Goal: Task Accomplishment & Management: Manage account settings

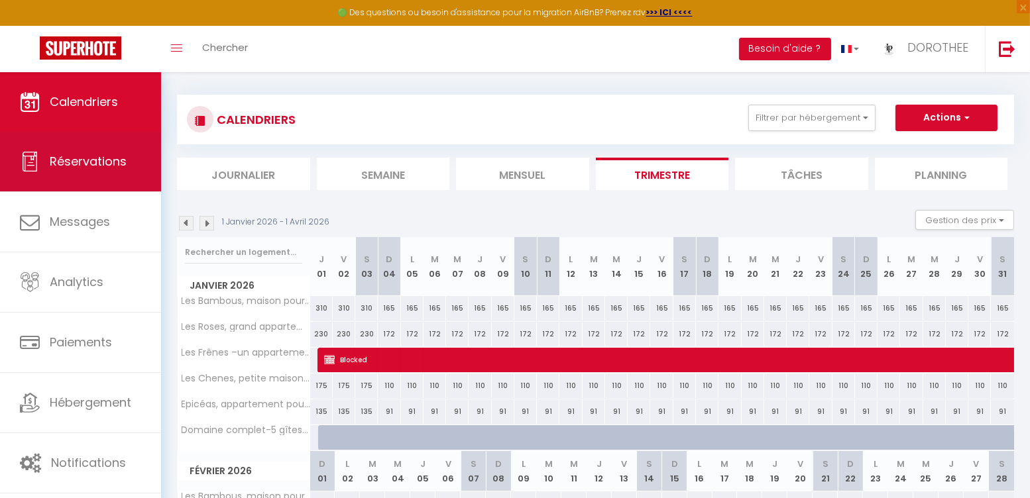
scroll to position [6, 0]
click at [114, 170] on link "Réservations" at bounding box center [80, 162] width 161 height 60
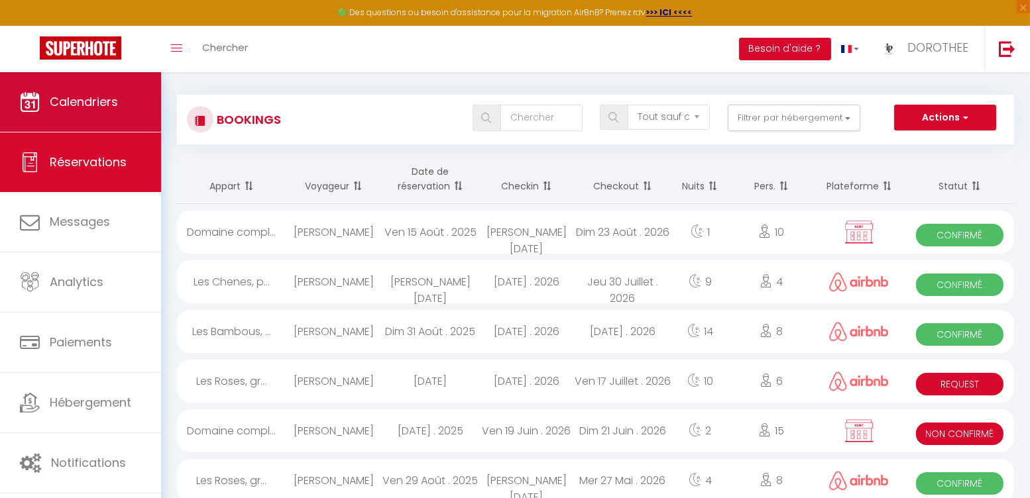
click at [125, 107] on link "Calendriers" at bounding box center [80, 102] width 161 height 60
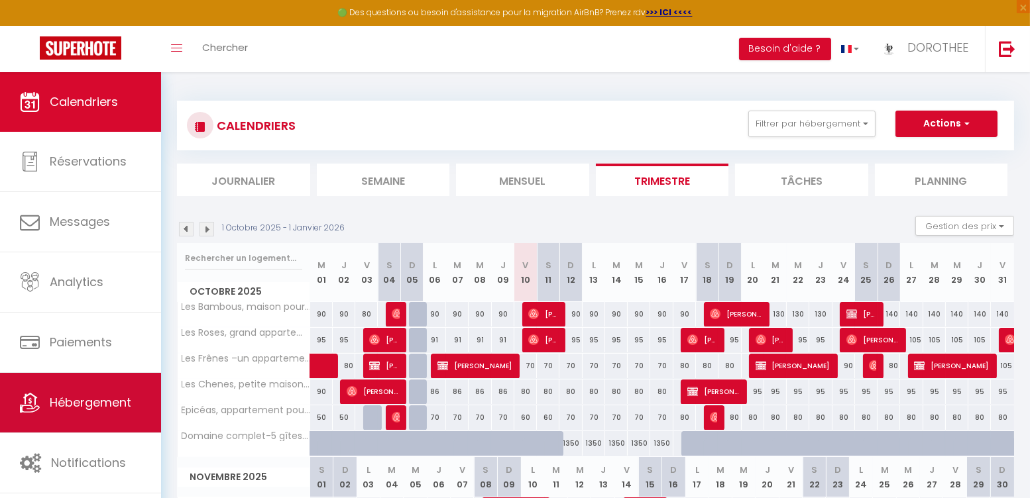
click at [82, 396] on span "Hébergement" at bounding box center [90, 402] width 81 height 17
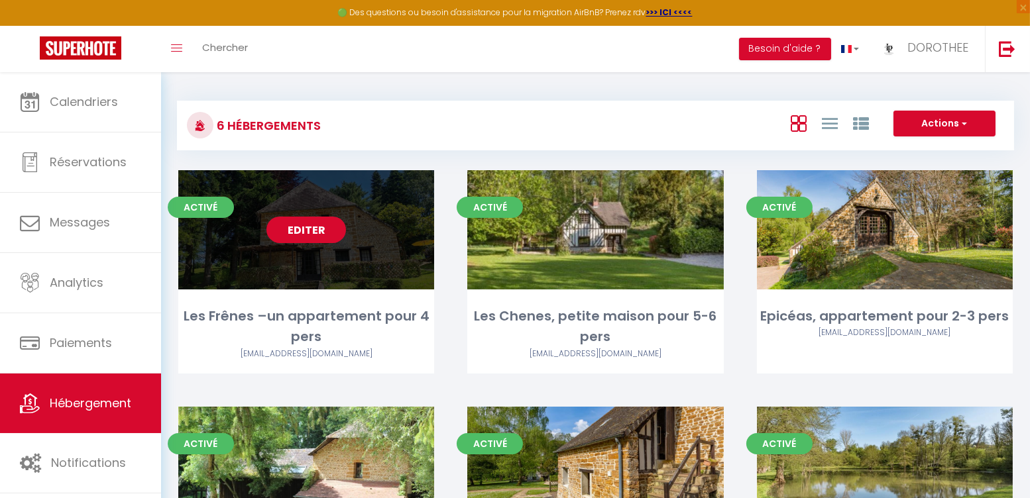
click at [292, 233] on link "Editer" at bounding box center [306, 230] width 80 height 27
click at [331, 235] on link "Editer" at bounding box center [306, 230] width 80 height 27
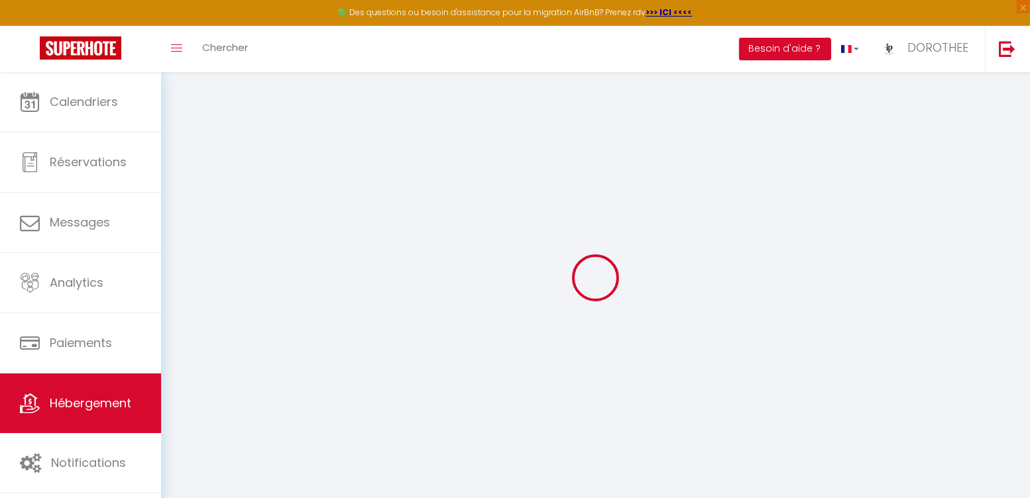
select select
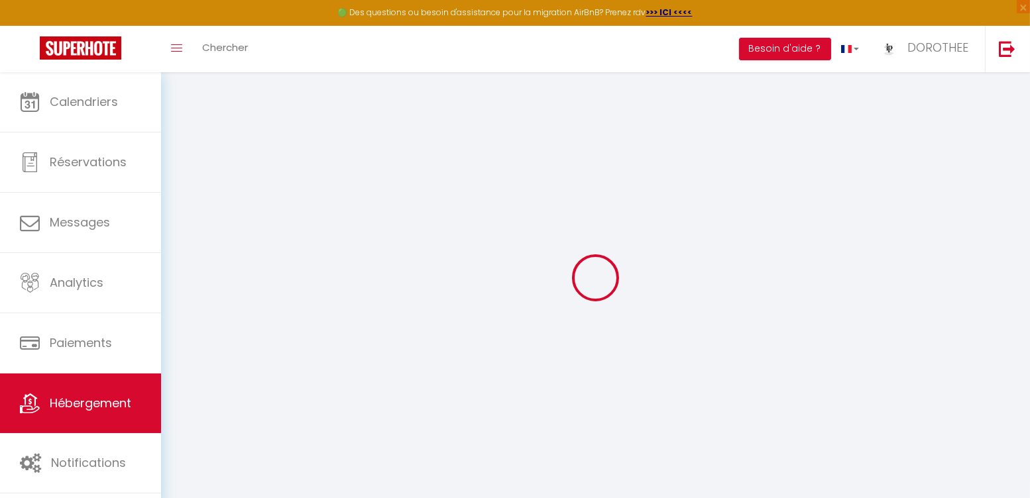
select select
checkbox input "false"
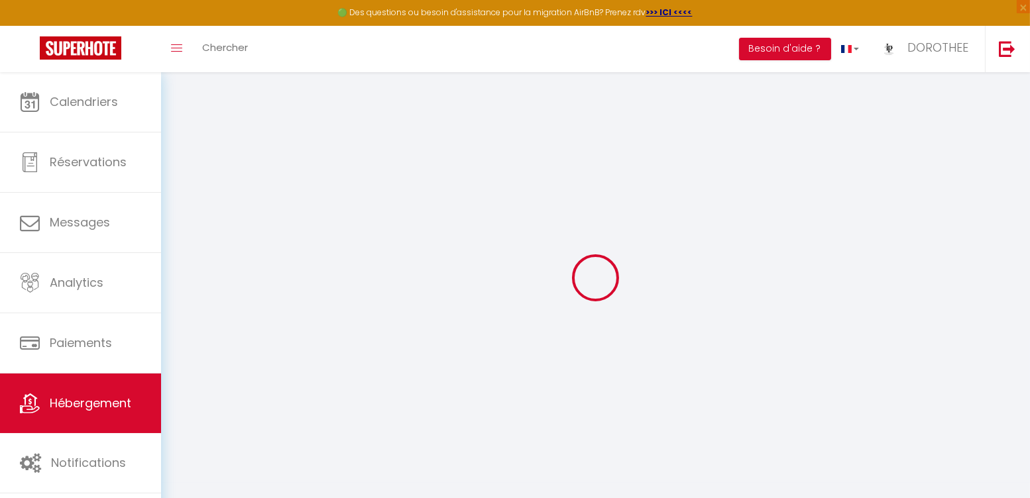
select select
type input "Les Frênes –un appartement pour 4 pers"
select select "houses"
select select "2"
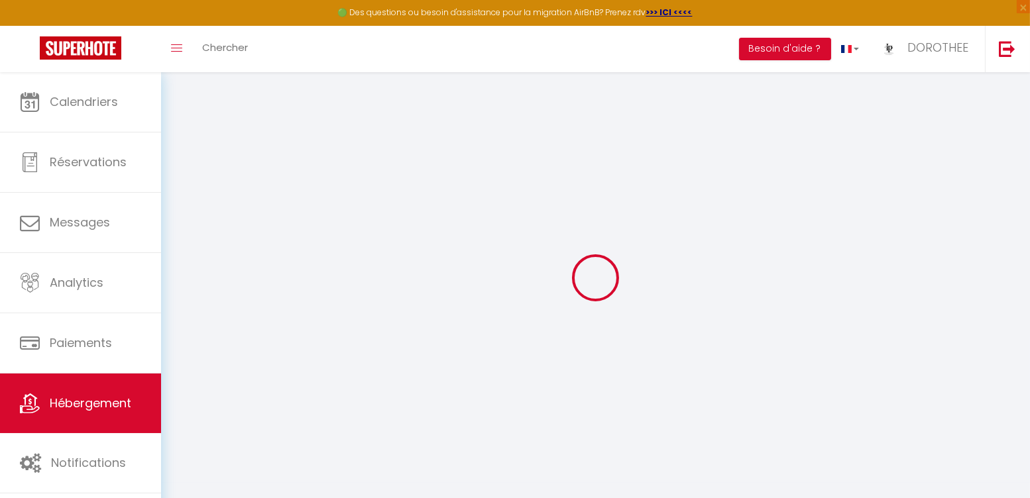
type input "1"
type input "50"
type input "5"
type input "100"
type input "700"
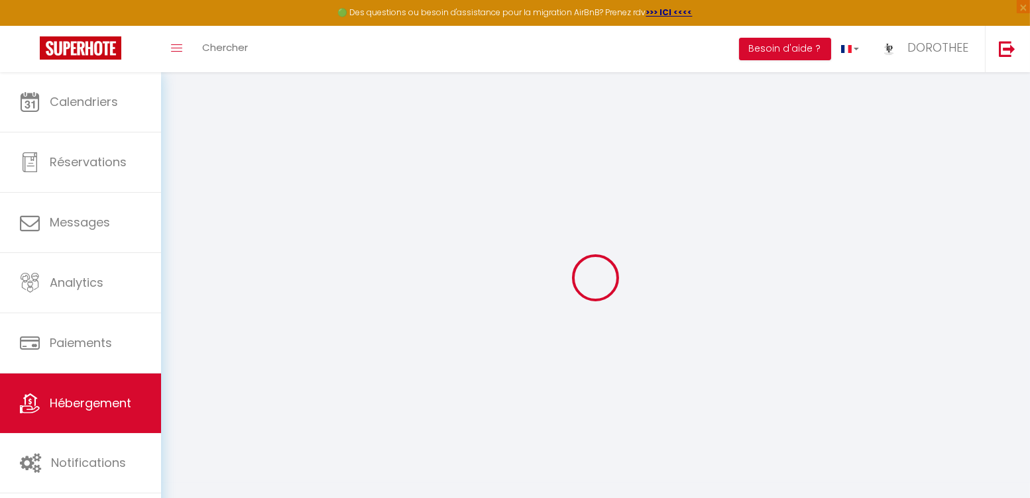
type input "10"
select select
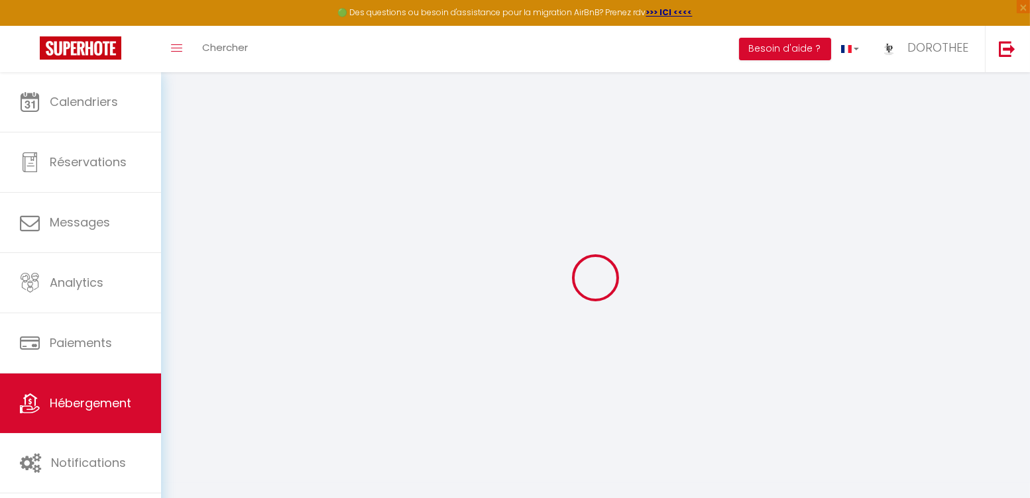
select select
type input "[STREET_ADDRESS]"
type input "61120"
type input "Guerquesalles"
type input "[EMAIL_ADDRESS][DOMAIN_NAME]"
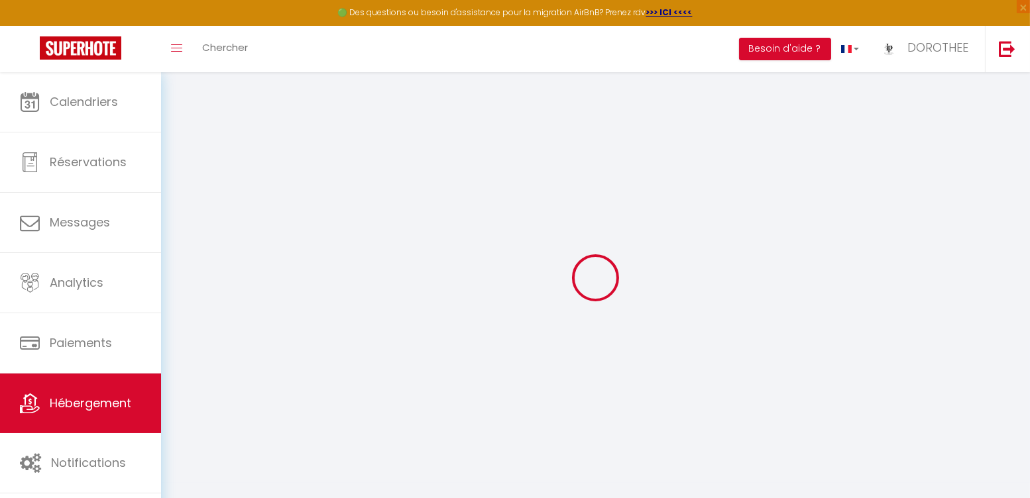
select select "10693"
checkbox input "false"
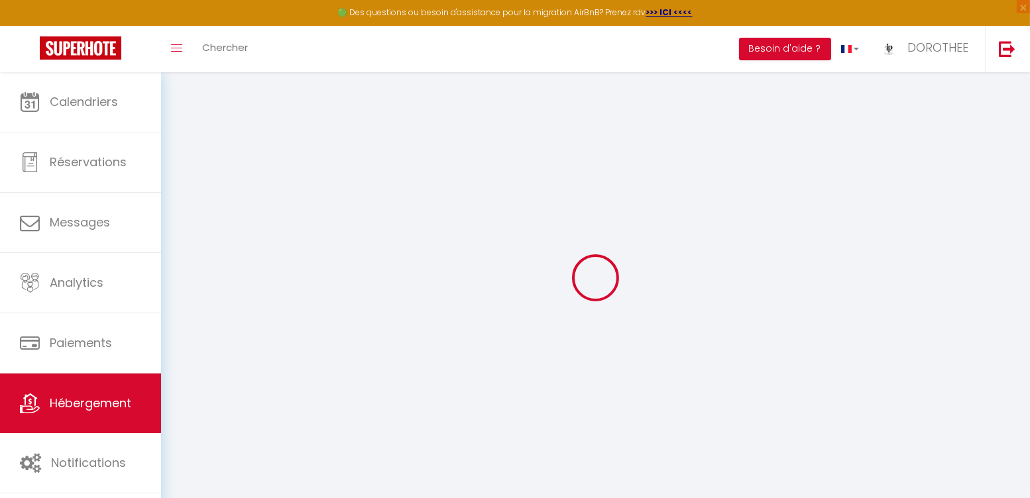
radio input "true"
type input "0"
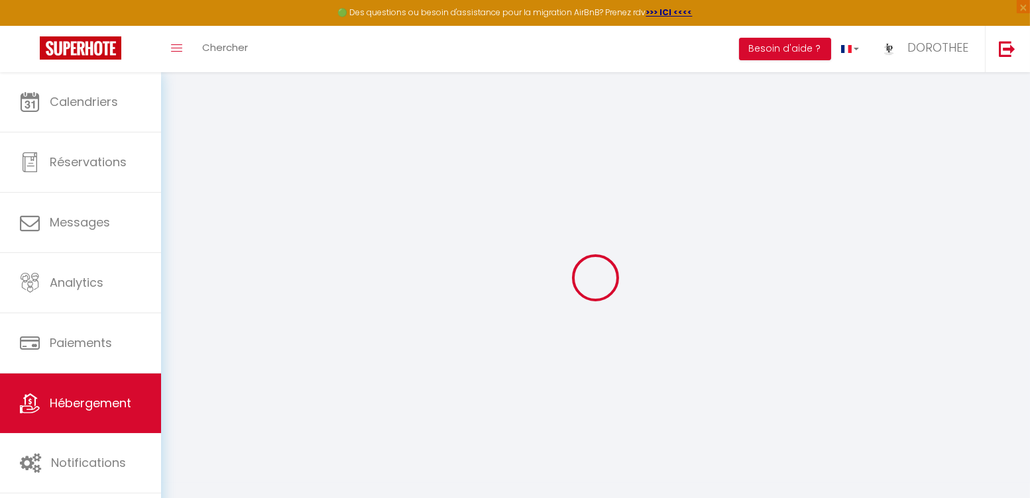
select select
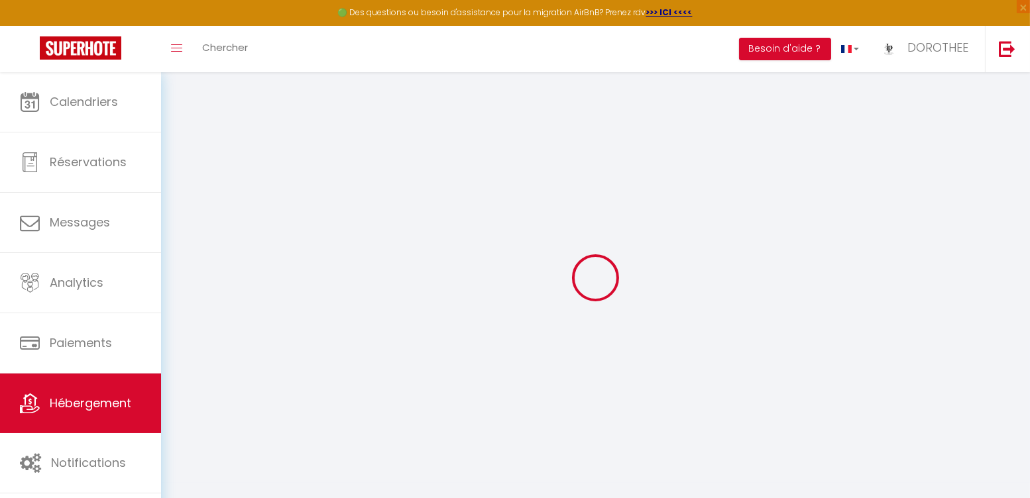
checkbox input "false"
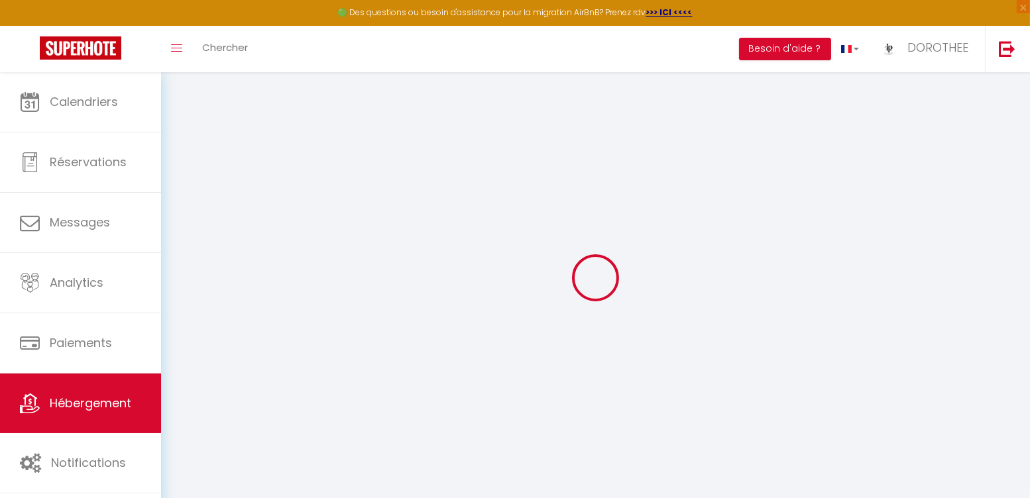
checkbox input "false"
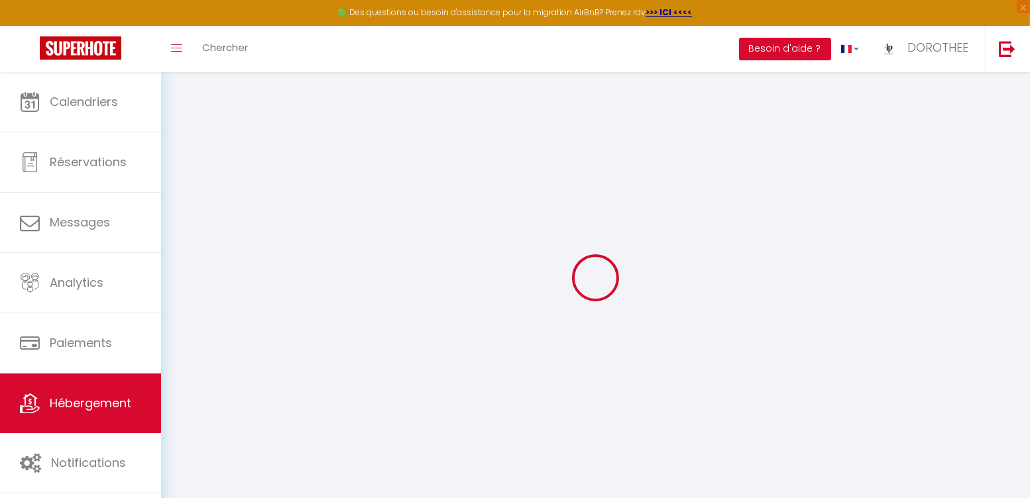
checkbox input "false"
select select "17:00"
select select
select select "10:00"
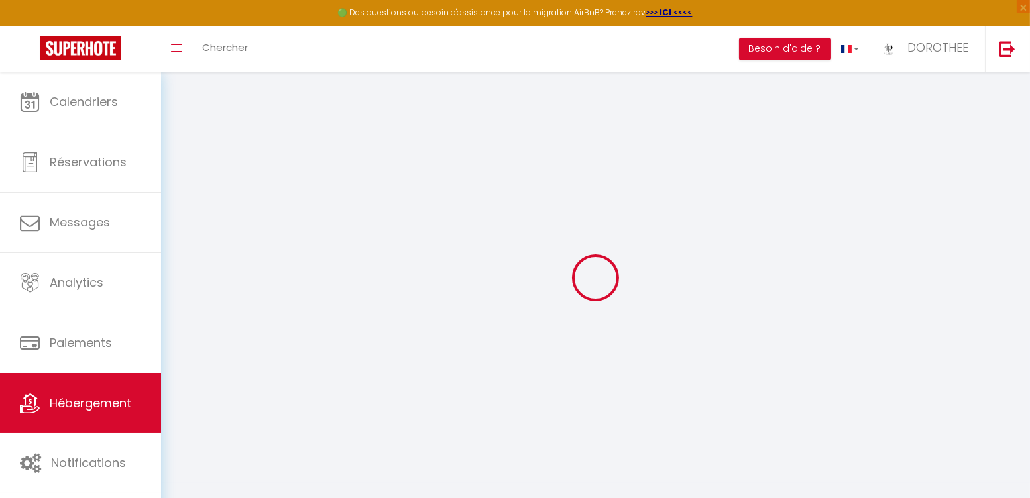
select select "30"
select select "120"
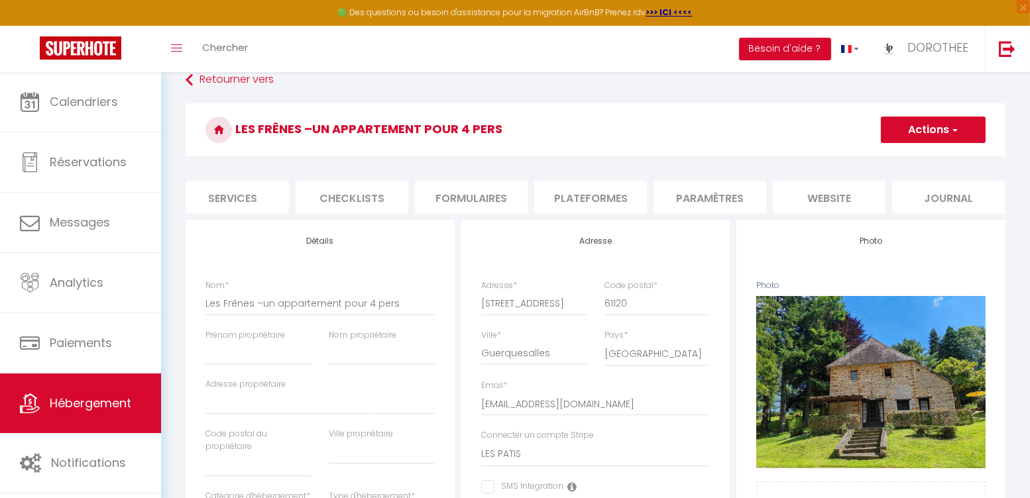
scroll to position [0, 367]
click at [826, 191] on li "website" at bounding box center [829, 197] width 113 height 32
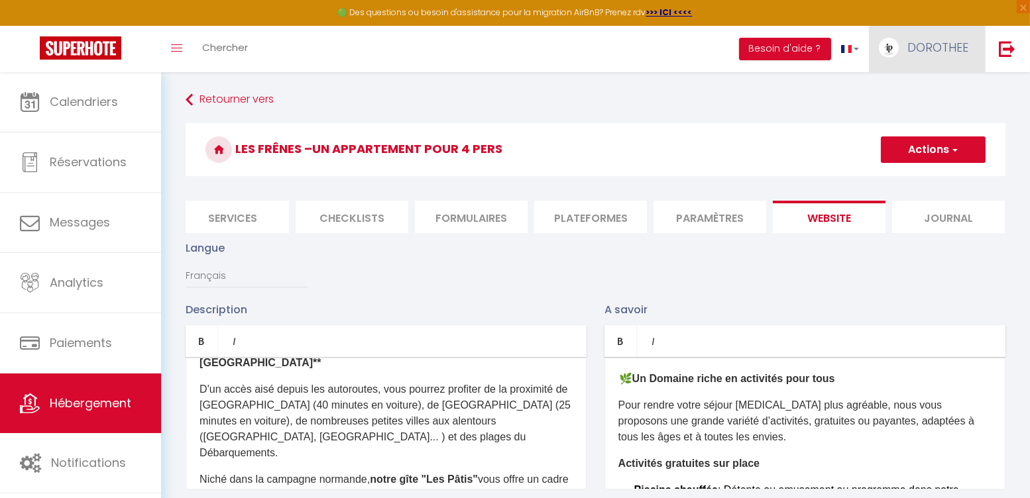
click at [908, 59] on link "DOROTHEE" at bounding box center [927, 49] width 116 height 46
click at [909, 91] on link "Paramètres" at bounding box center [932, 92] width 98 height 23
select select "28"
select select "fr"
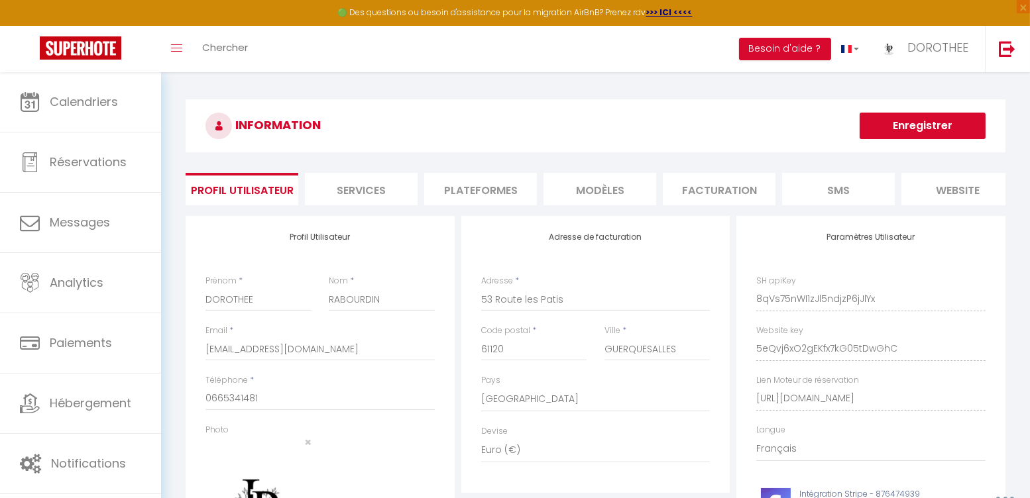
click at [476, 196] on li "Plateformes" at bounding box center [480, 189] width 113 height 32
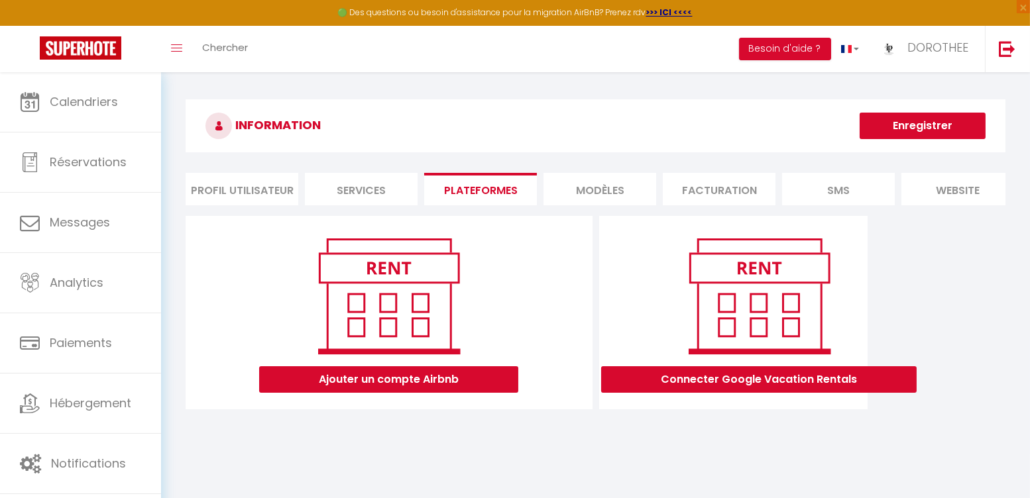
scroll to position [0, 129]
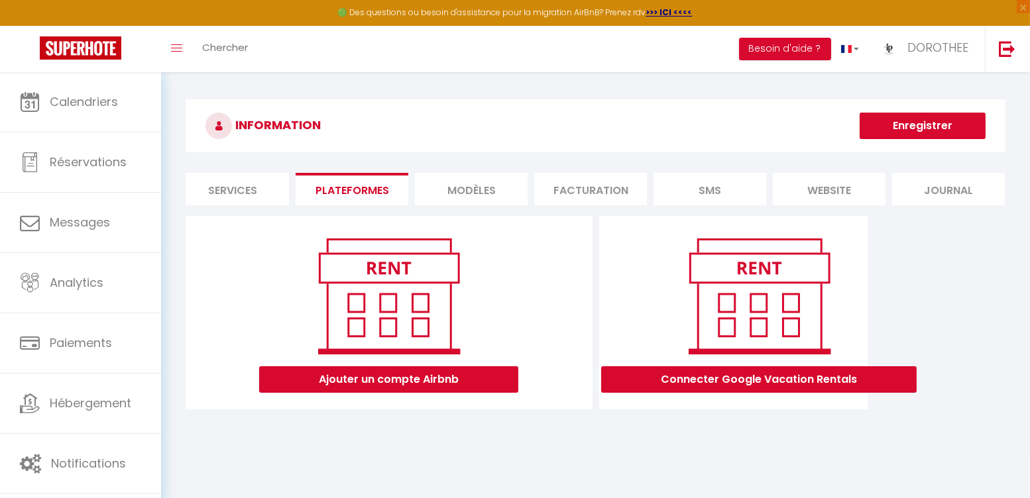
click at [860, 192] on li "website" at bounding box center [829, 189] width 113 height 32
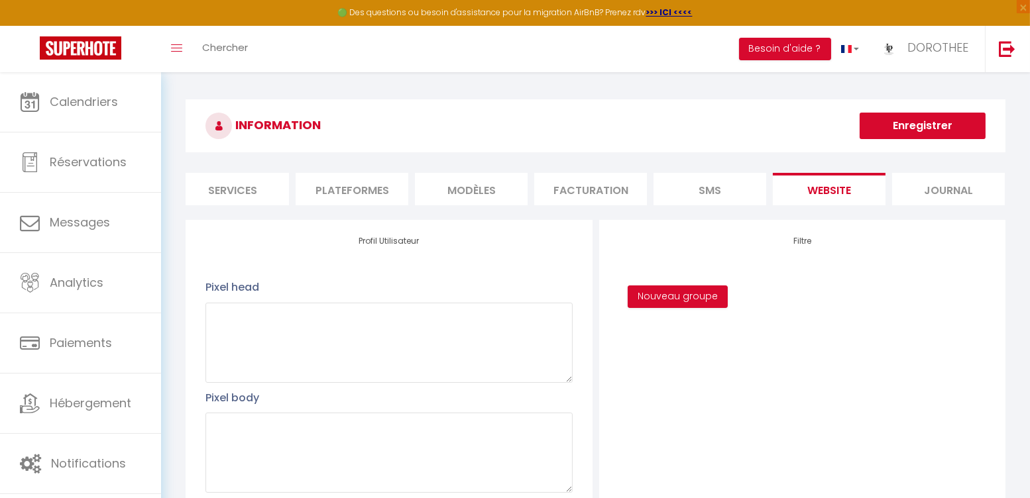
scroll to position [321, 0]
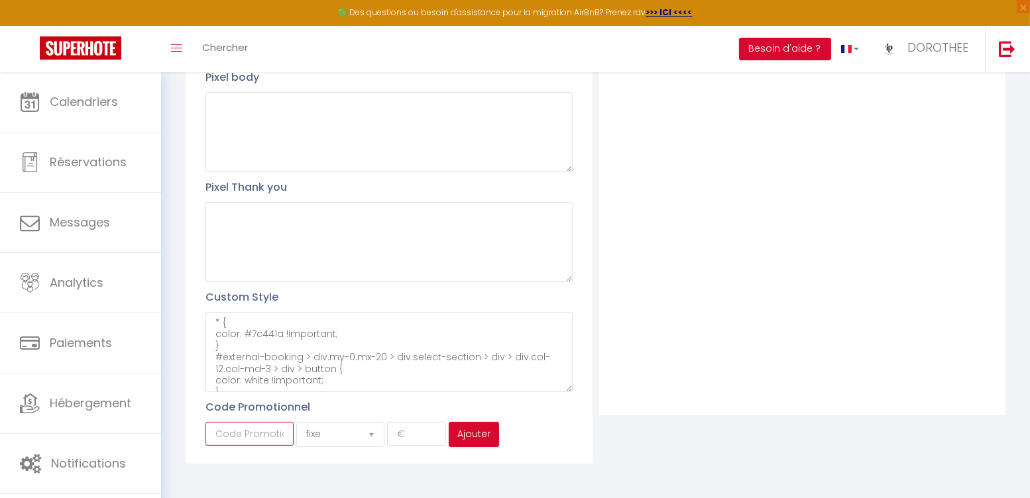
click at [257, 430] on input "text" at bounding box center [249, 434] width 88 height 24
type input "halloweenpatis"
select select "percent"
click at [411, 431] on input "number" at bounding box center [416, 434] width 59 height 24
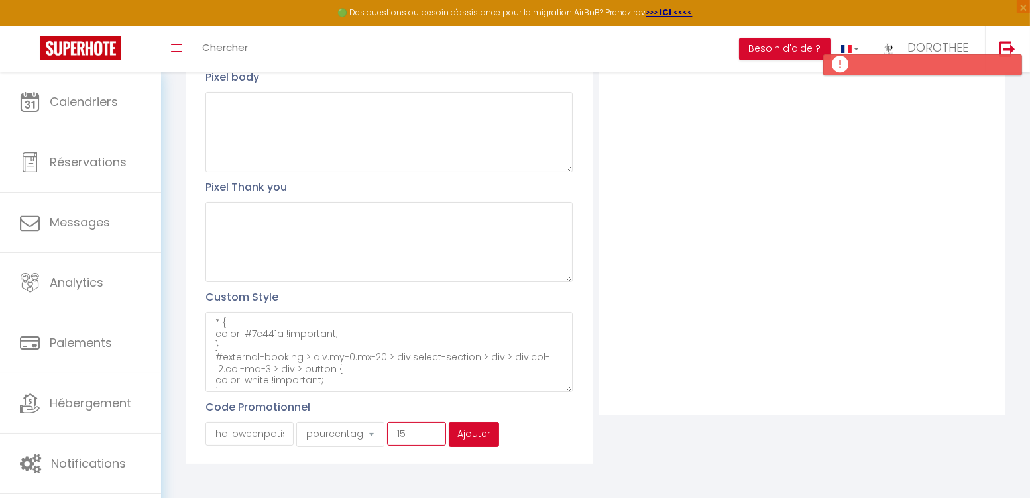
type input "15"
click at [459, 429] on button "Ajouter" at bounding box center [474, 434] width 50 height 25
select select "fixed"
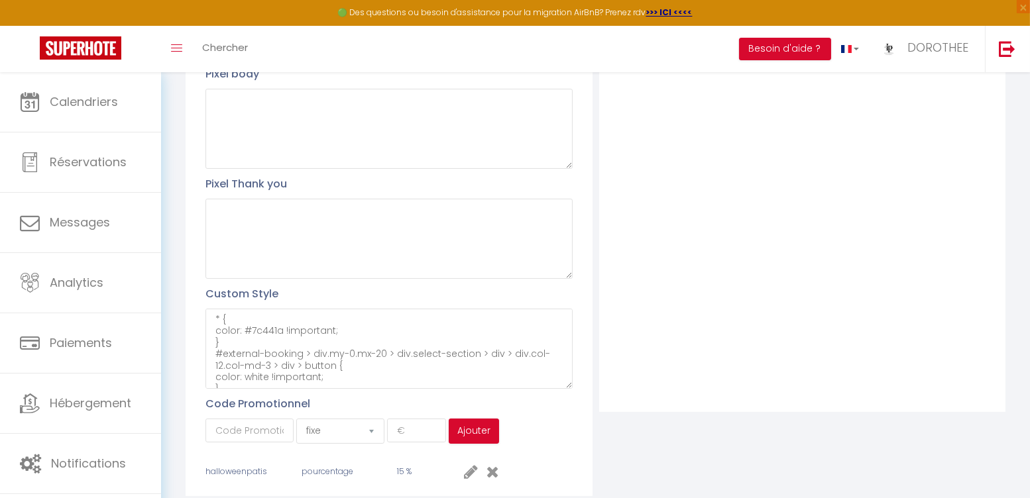
scroll to position [0, 0]
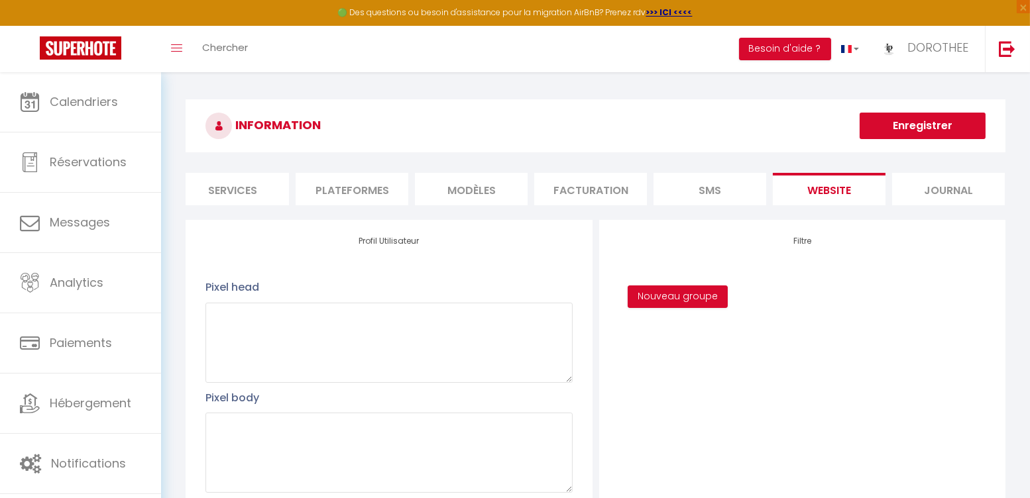
click at [953, 121] on button "Enregistrer" at bounding box center [922, 126] width 126 height 27
